Goal: Information Seeking & Learning: Learn about a topic

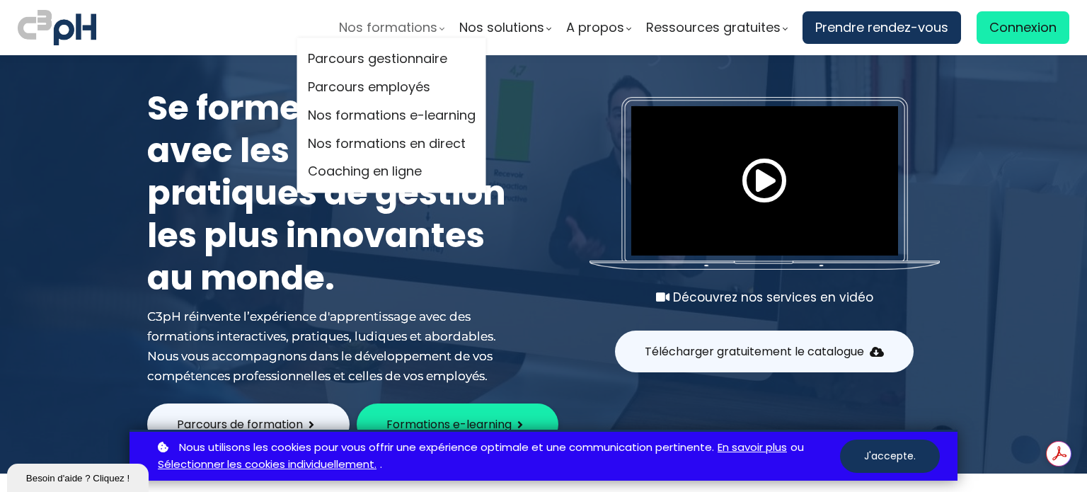
click at [406, 32] on span "Nos formations" at bounding box center [388, 27] width 98 height 21
click at [390, 113] on link "Nos formations e-learning" at bounding box center [392, 115] width 168 height 21
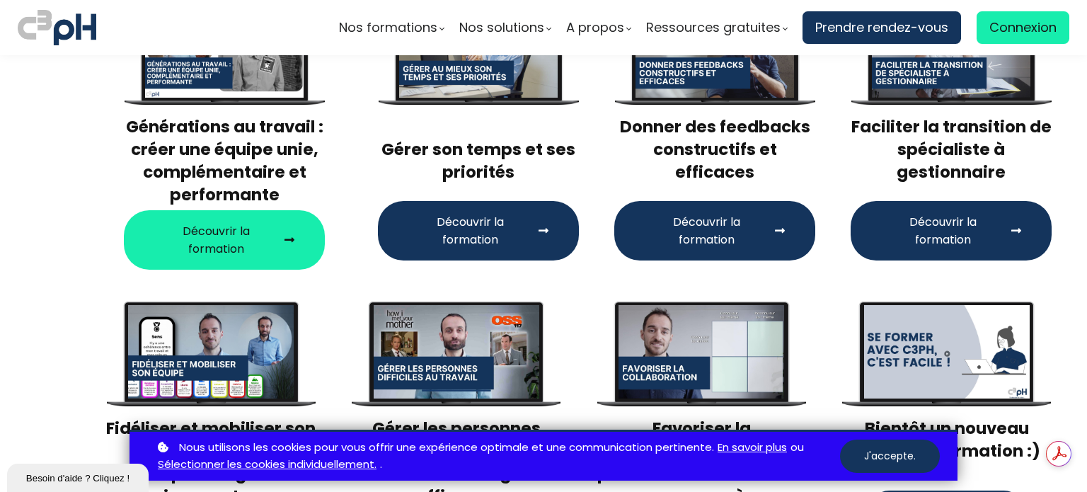
scroll to position [322, 0]
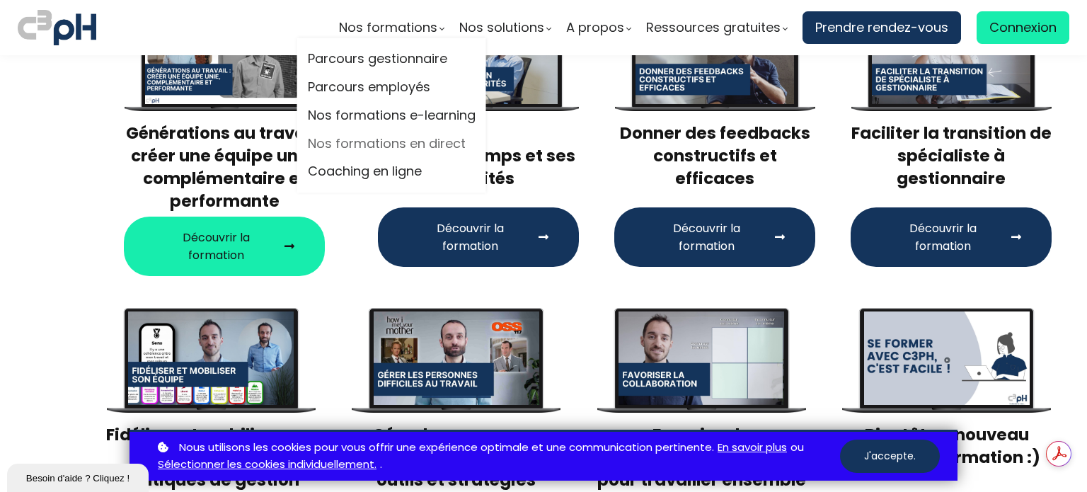
click at [371, 141] on link "Nos formations en direct" at bounding box center [392, 143] width 168 height 21
